Goal: Information Seeking & Learning: Learn about a topic

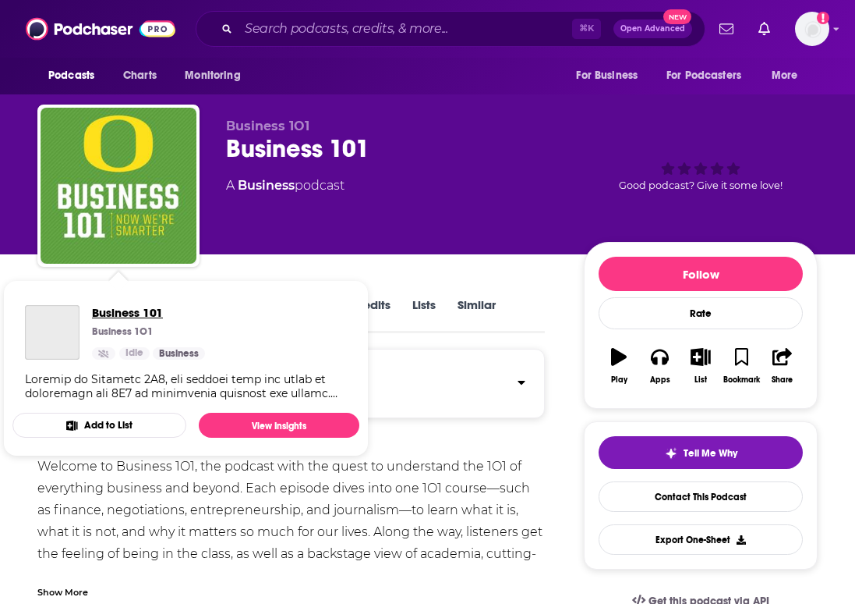
click at [118, 310] on span "Business 101" at bounding box center [148, 312] width 113 height 15
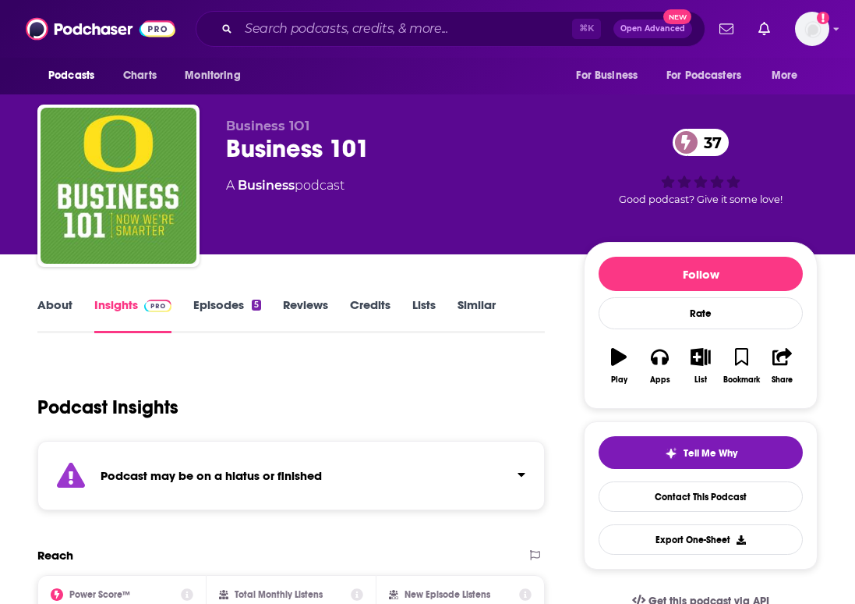
click at [60, 306] on link "About" at bounding box center [54, 315] width 35 height 36
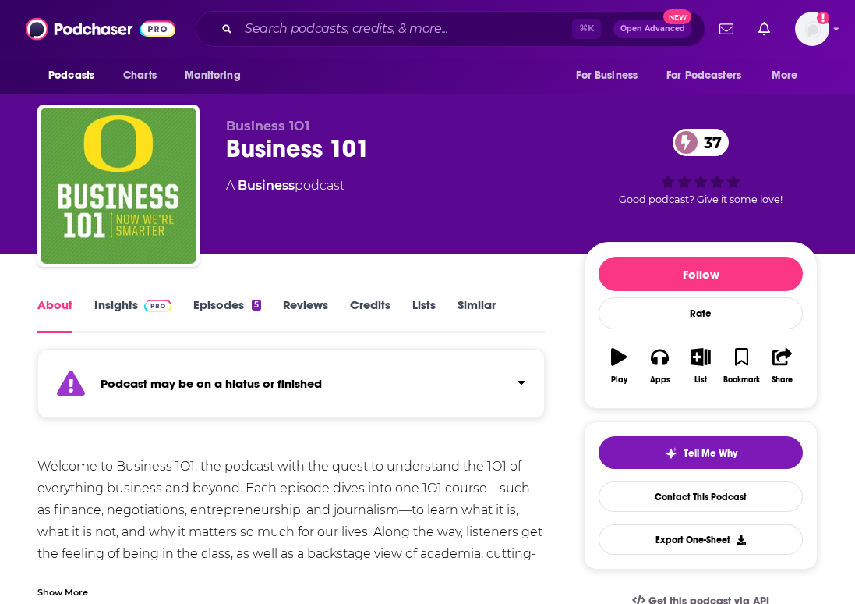
click at [228, 320] on link "Episodes 5" at bounding box center [227, 315] width 68 height 36
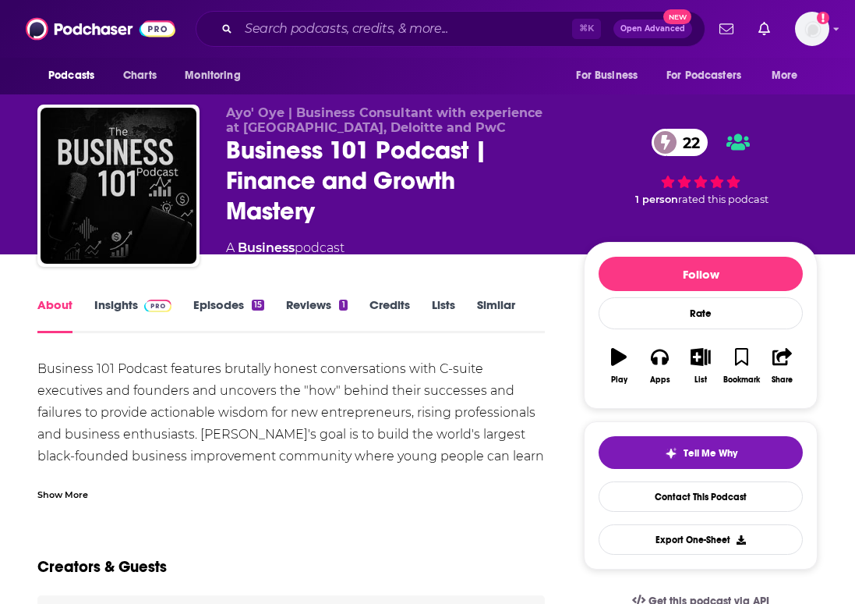
click at [145, 310] on img at bounding box center [157, 305] width 27 height 12
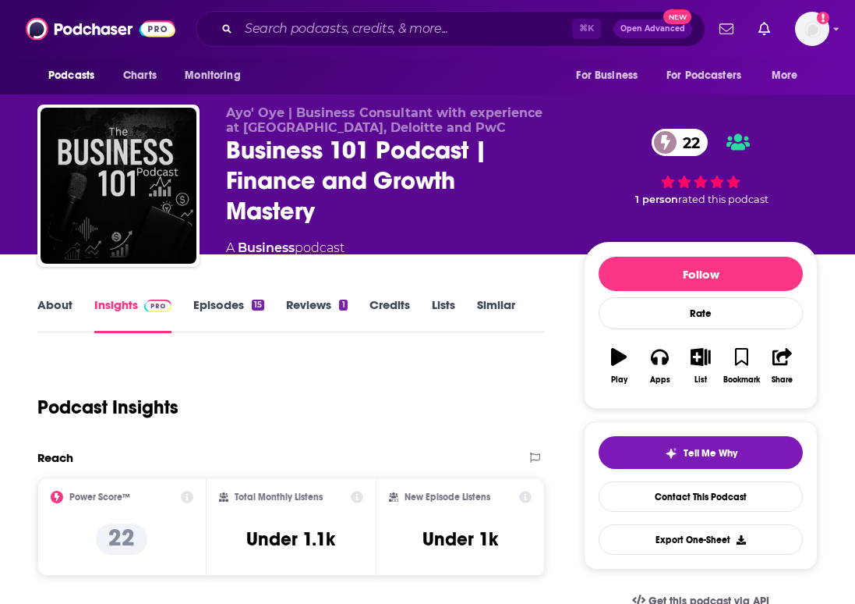
click at [204, 305] on link "Episodes 15" at bounding box center [228, 315] width 71 height 36
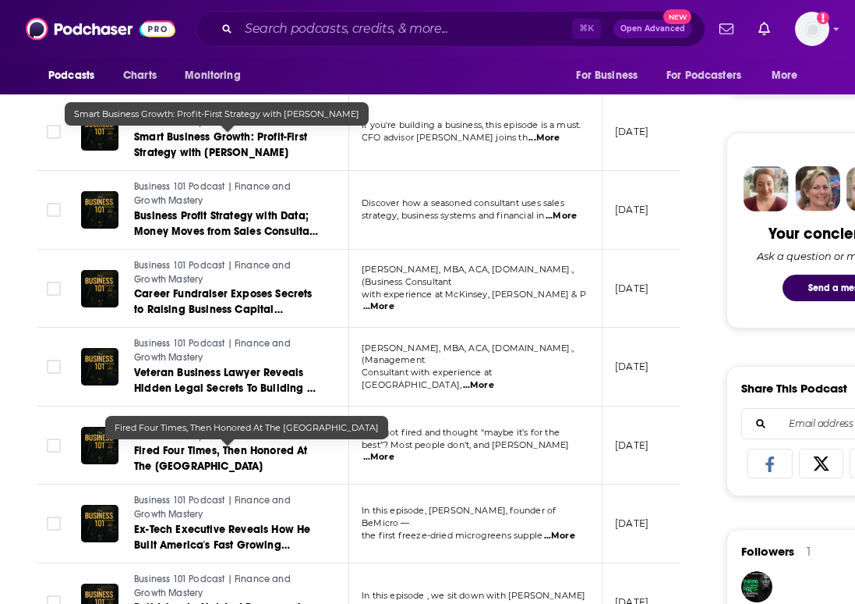
scroll to position [55, 0]
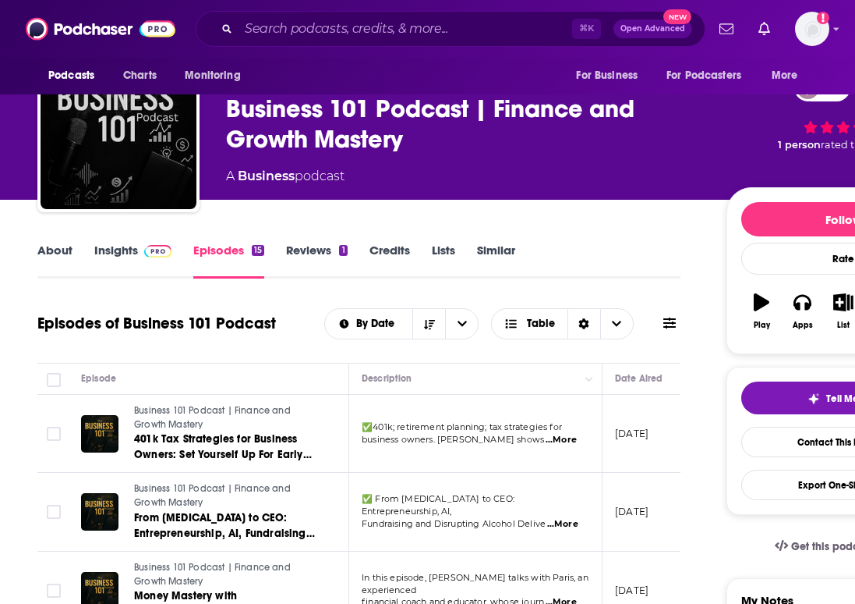
click at [117, 246] on link "Insights" at bounding box center [132, 261] width 77 height 36
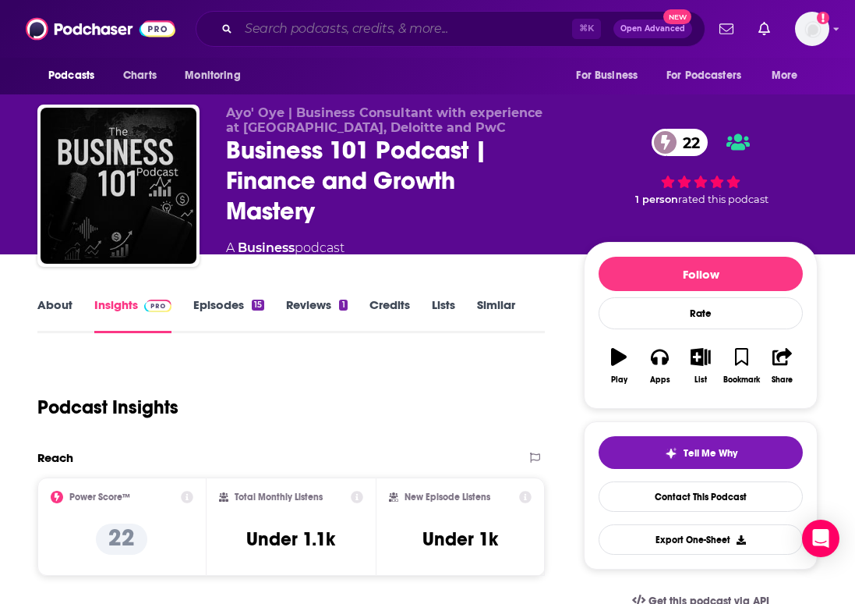
click at [404, 19] on input "Search podcasts, credits, & more..." at bounding box center [406, 28] width 334 height 25
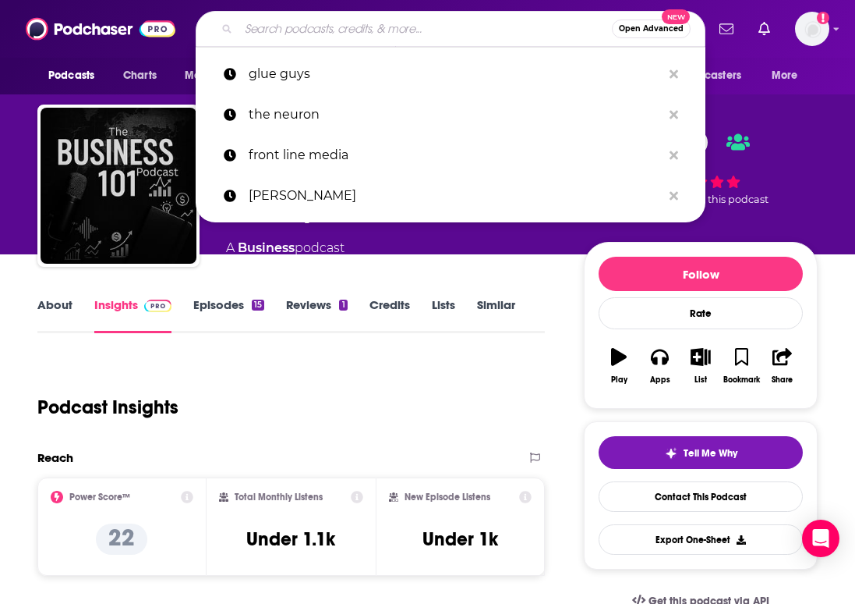
paste input "The [PERSON_NAME] Podcast"
type input "The [PERSON_NAME] Podcast"
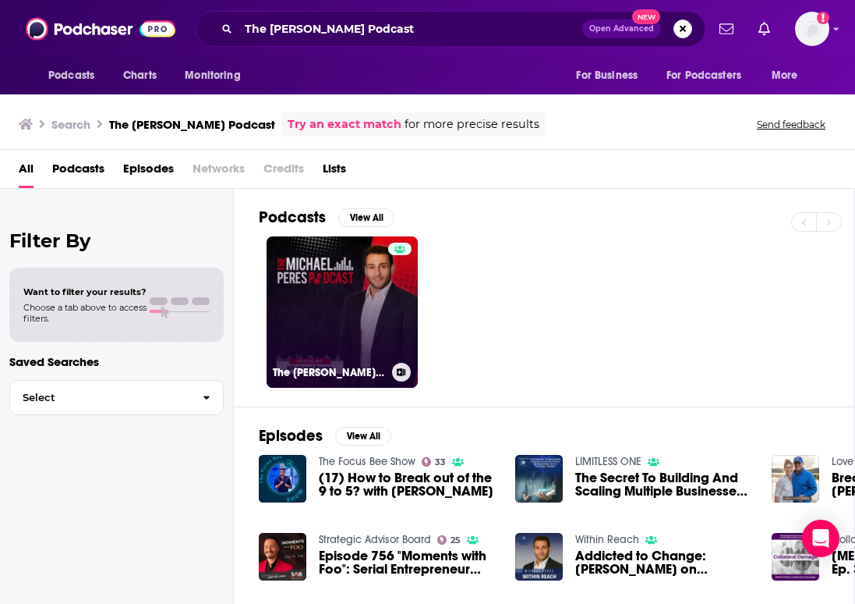
click at [379, 302] on link "The [PERSON_NAME] Podcast" at bounding box center [342, 311] width 151 height 151
